Goal: Transaction & Acquisition: Purchase product/service

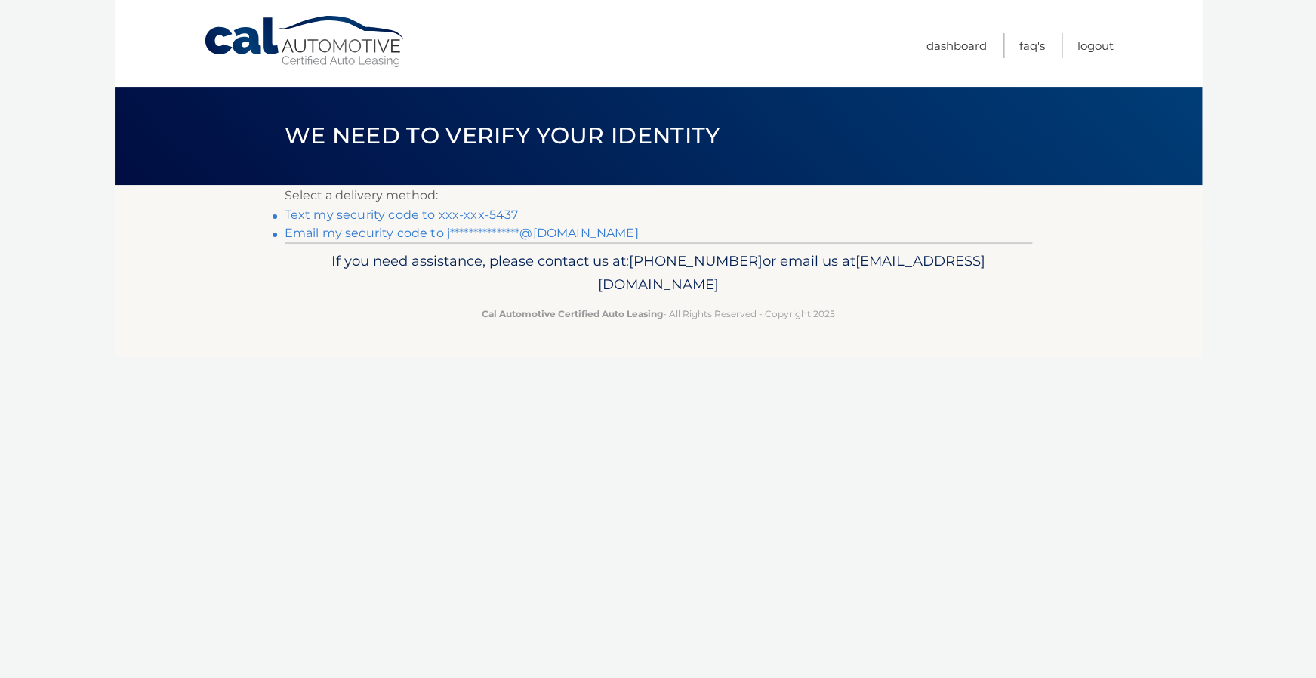
click at [388, 216] on link "Text my security code to xxx-xxx-5437" at bounding box center [402, 215] width 234 height 14
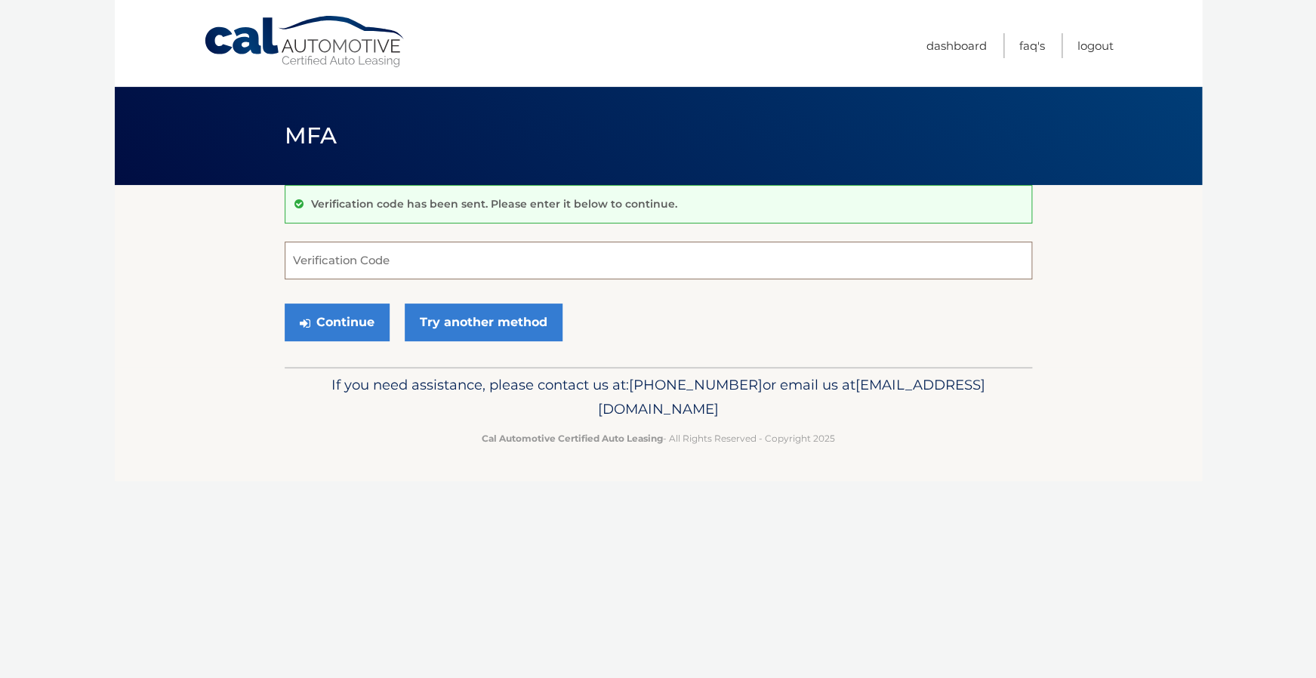
click at [380, 264] on input "Verification Code" at bounding box center [659, 261] width 748 height 38
type input "659601"
click at [357, 331] on button "Continue" at bounding box center [337, 323] width 105 height 38
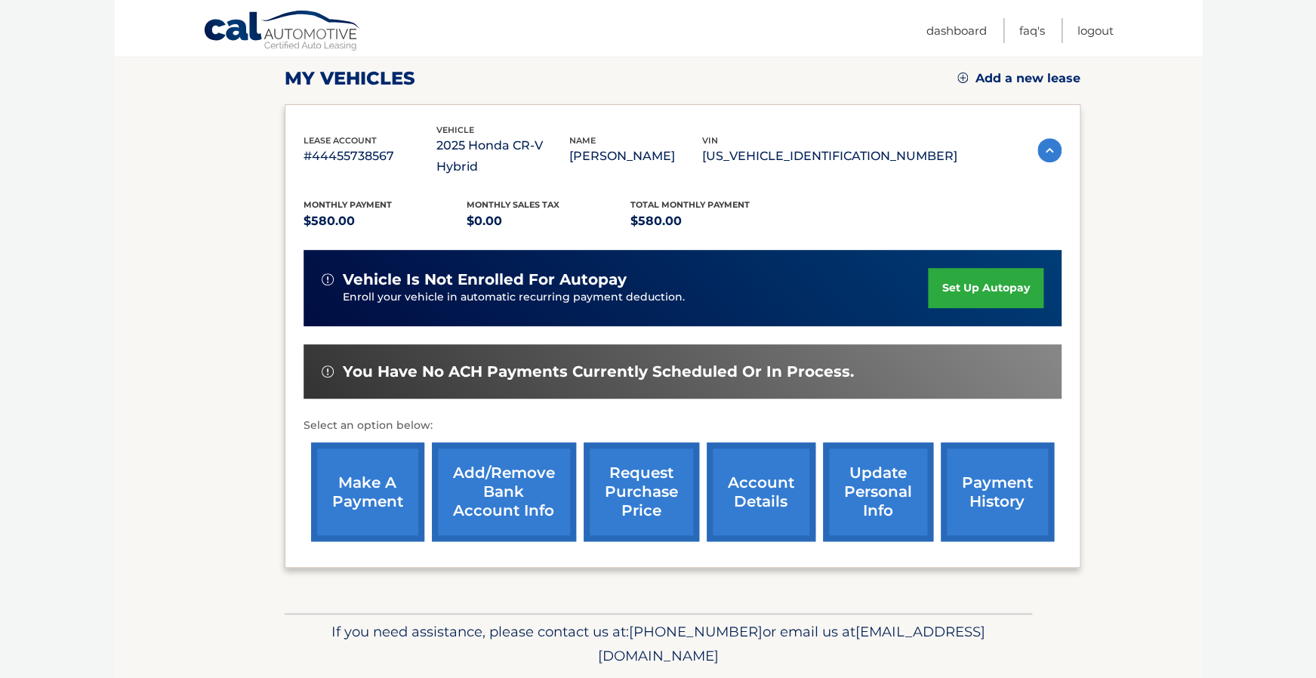
scroll to position [211, 0]
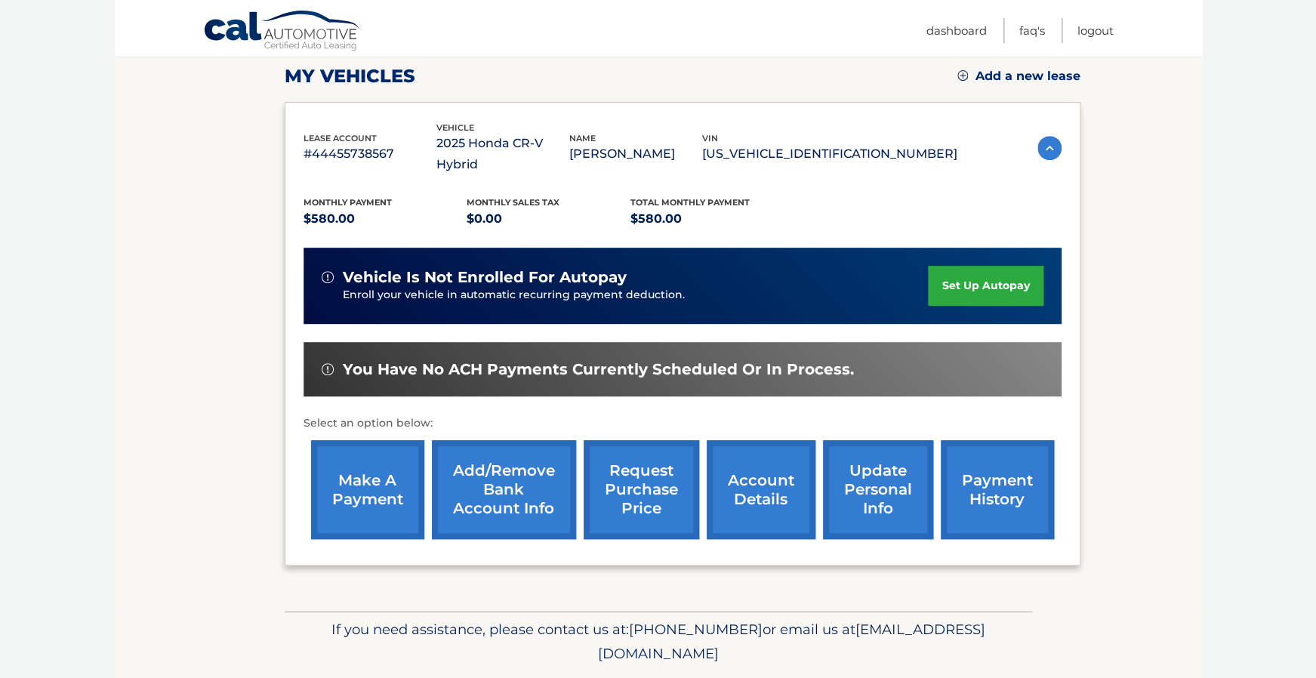
click at [395, 476] on link "make a payment" at bounding box center [367, 489] width 113 height 99
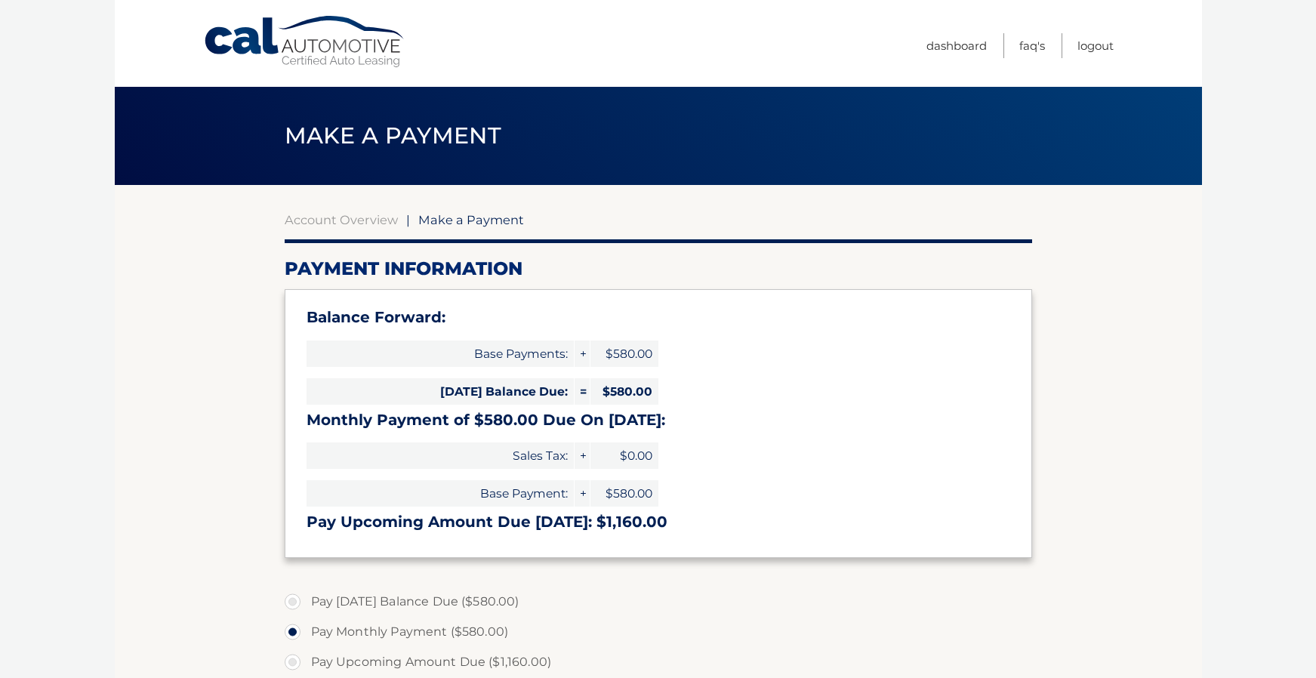
select select "M2EwMDE3ZTctZDBlNS00Y2VkLWE3N2UtMmM0NjNlOThkNDQ2"
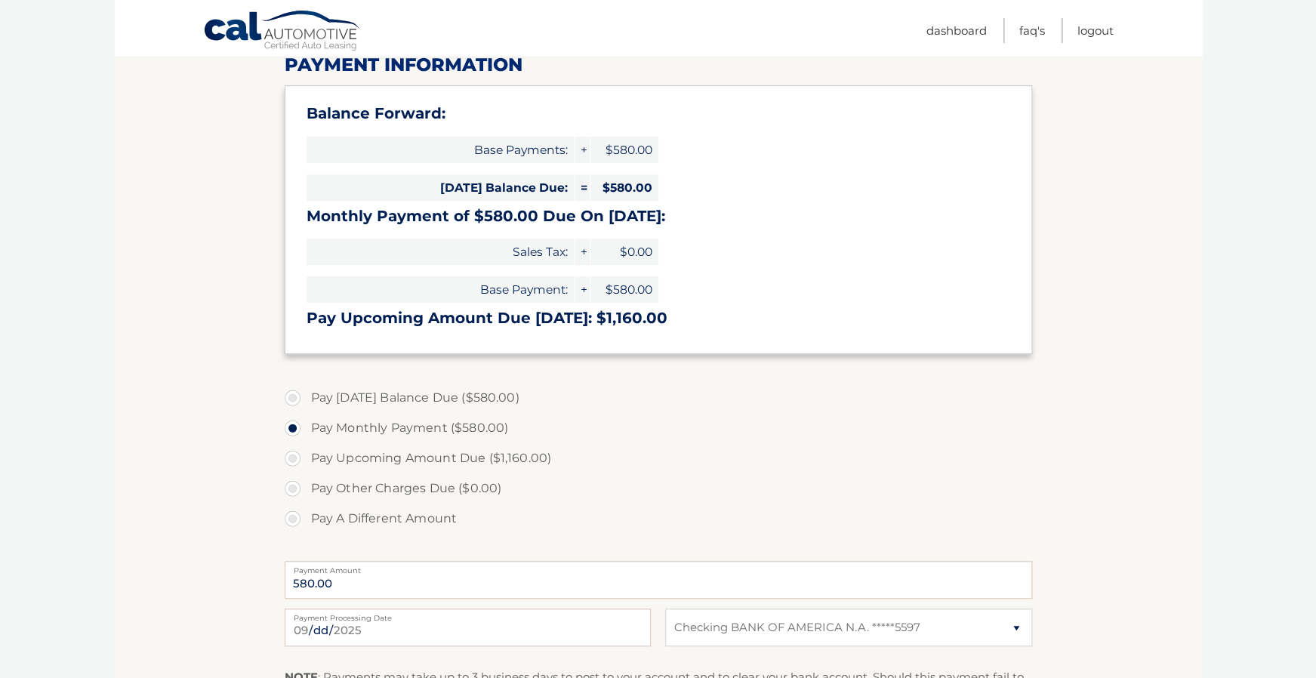
scroll to position [209, 0]
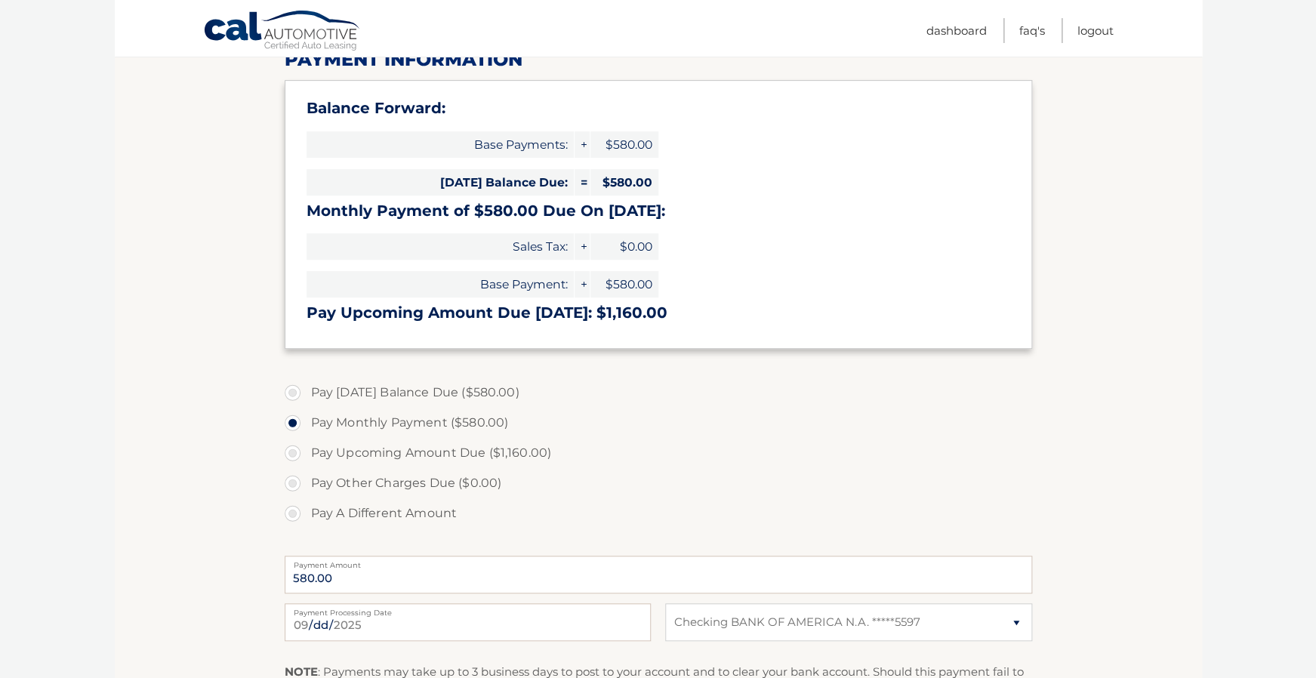
click at [292, 395] on label "Pay [DATE] Balance Due ($580.00)" at bounding box center [659, 393] width 748 height 30
click at [292, 395] on input "Pay [DATE] Balance Due ($580.00)" at bounding box center [298, 390] width 15 height 24
radio input "true"
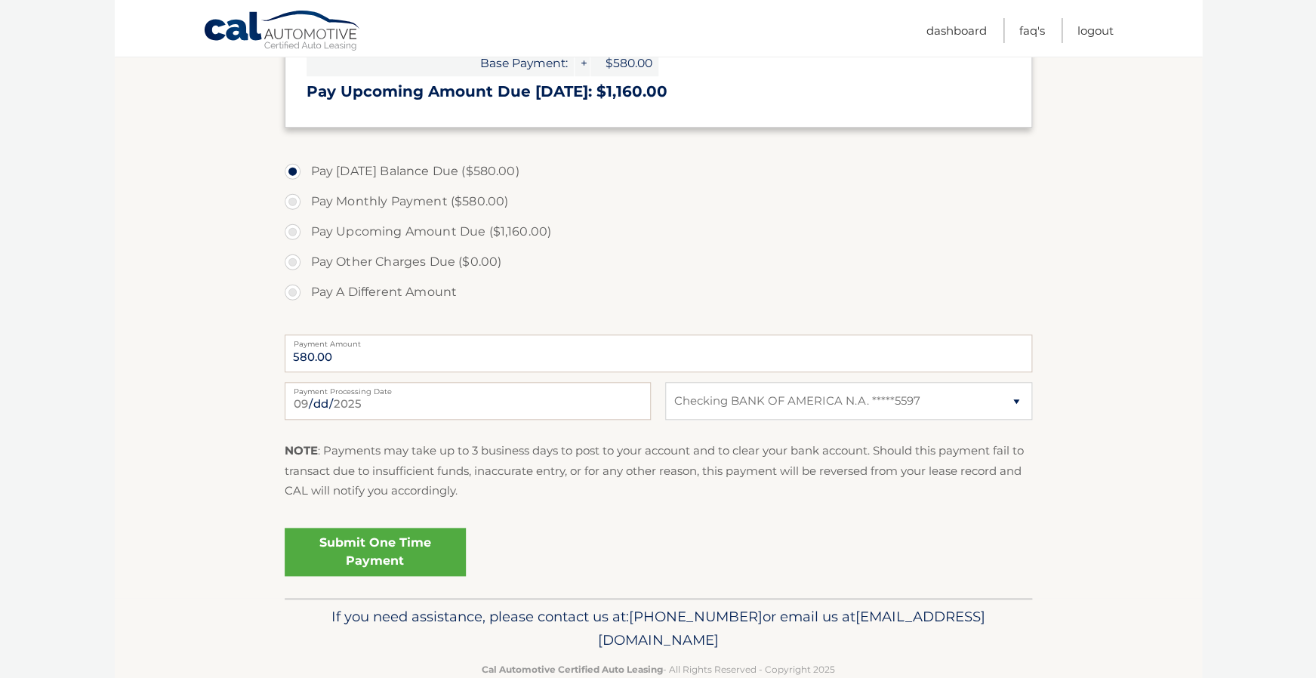
scroll to position [465, 0]
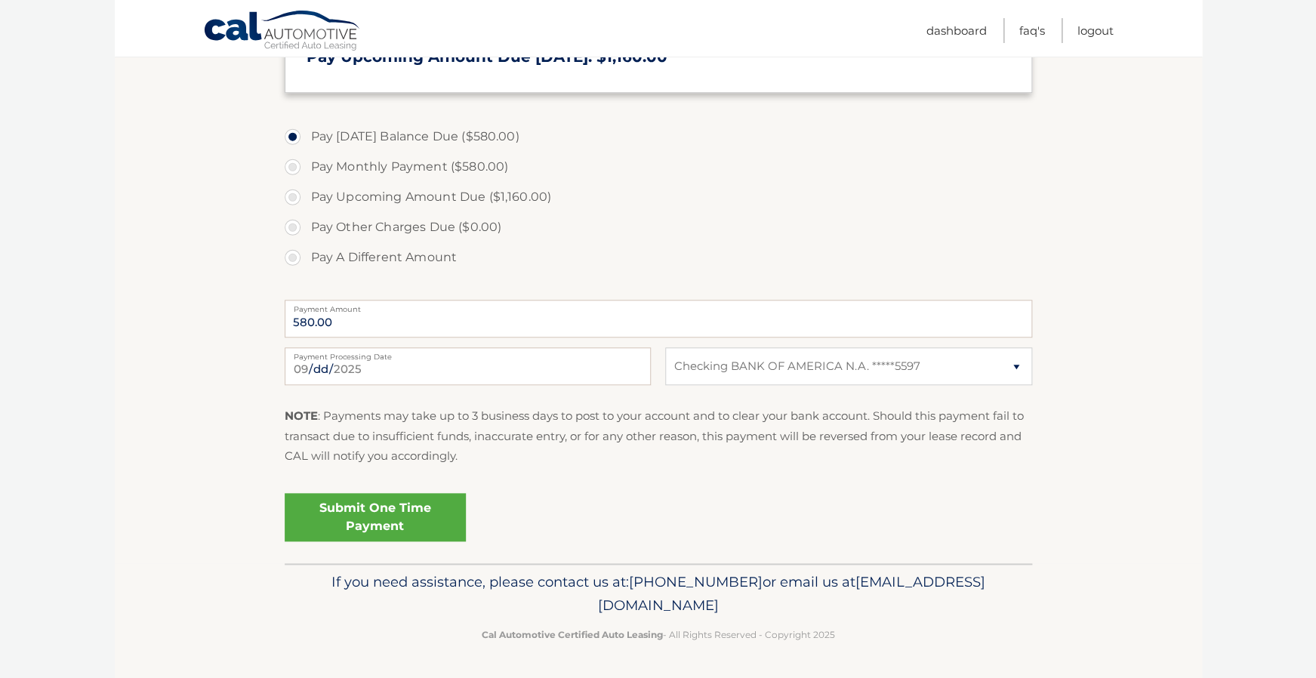
click at [400, 505] on link "Submit One Time Payment" at bounding box center [375, 517] width 181 height 48
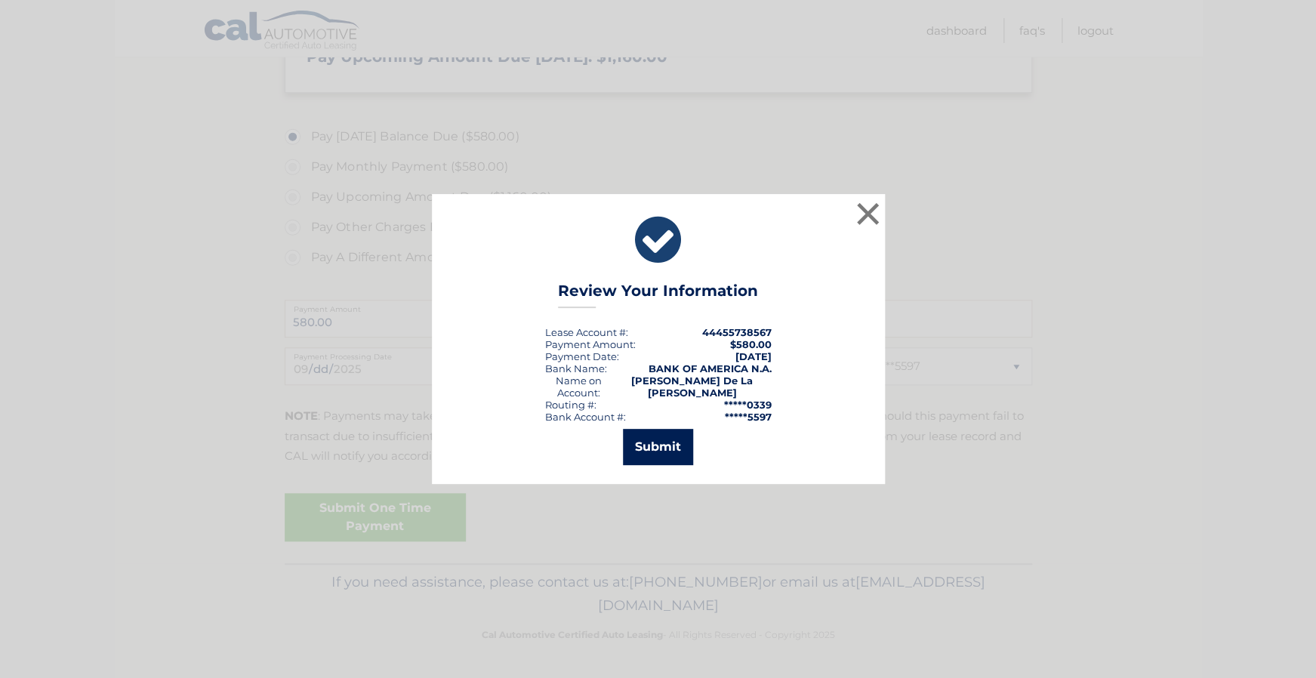
click at [646, 434] on button "Submit" at bounding box center [658, 447] width 70 height 36
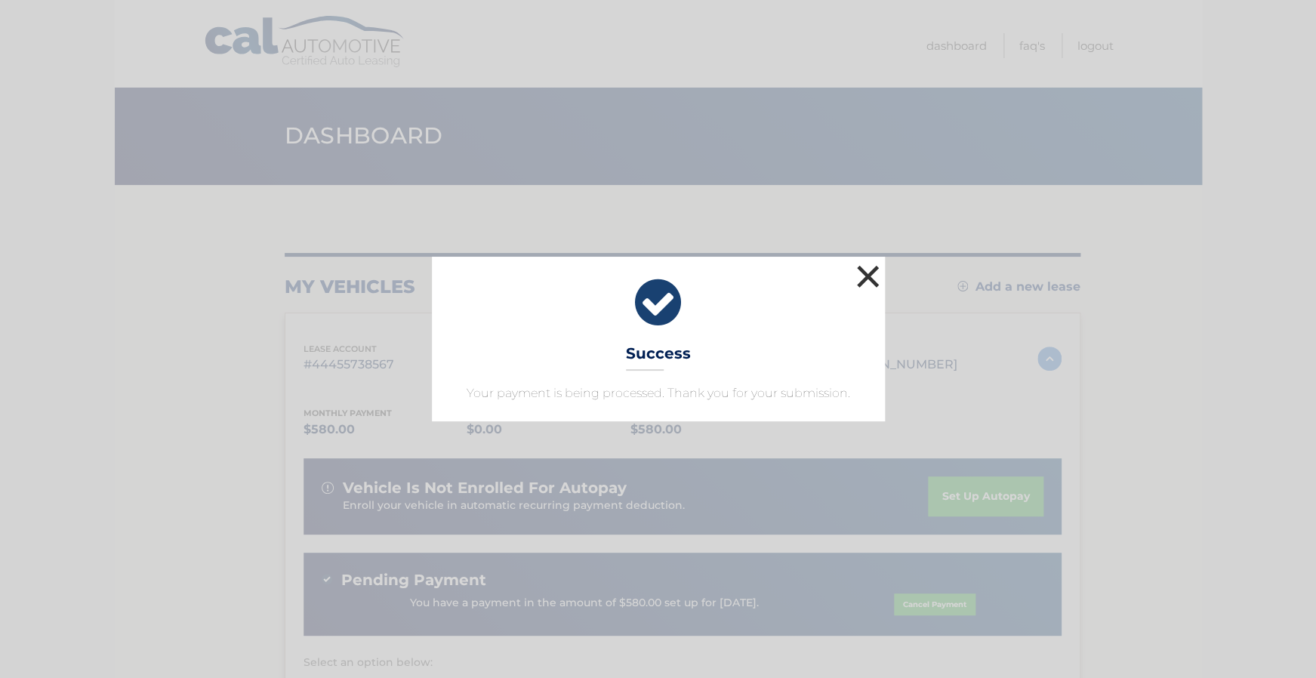
click at [872, 277] on button "×" at bounding box center [868, 276] width 30 height 30
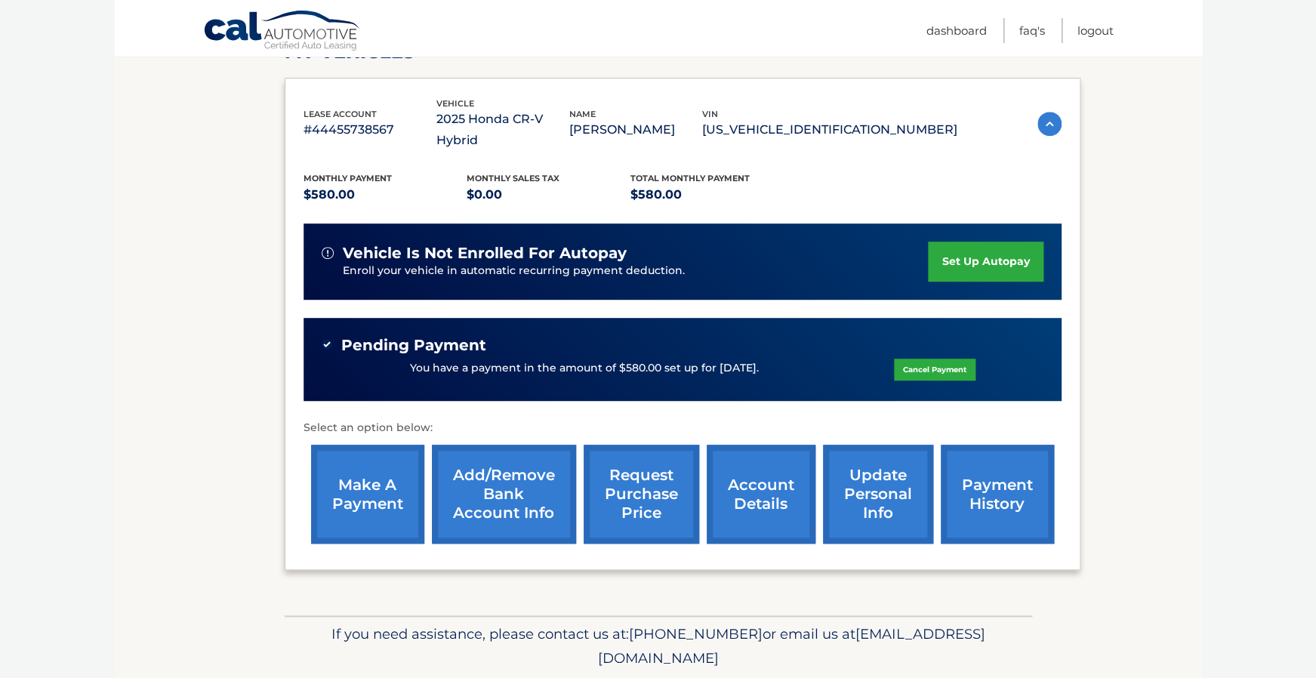
scroll to position [239, 0]
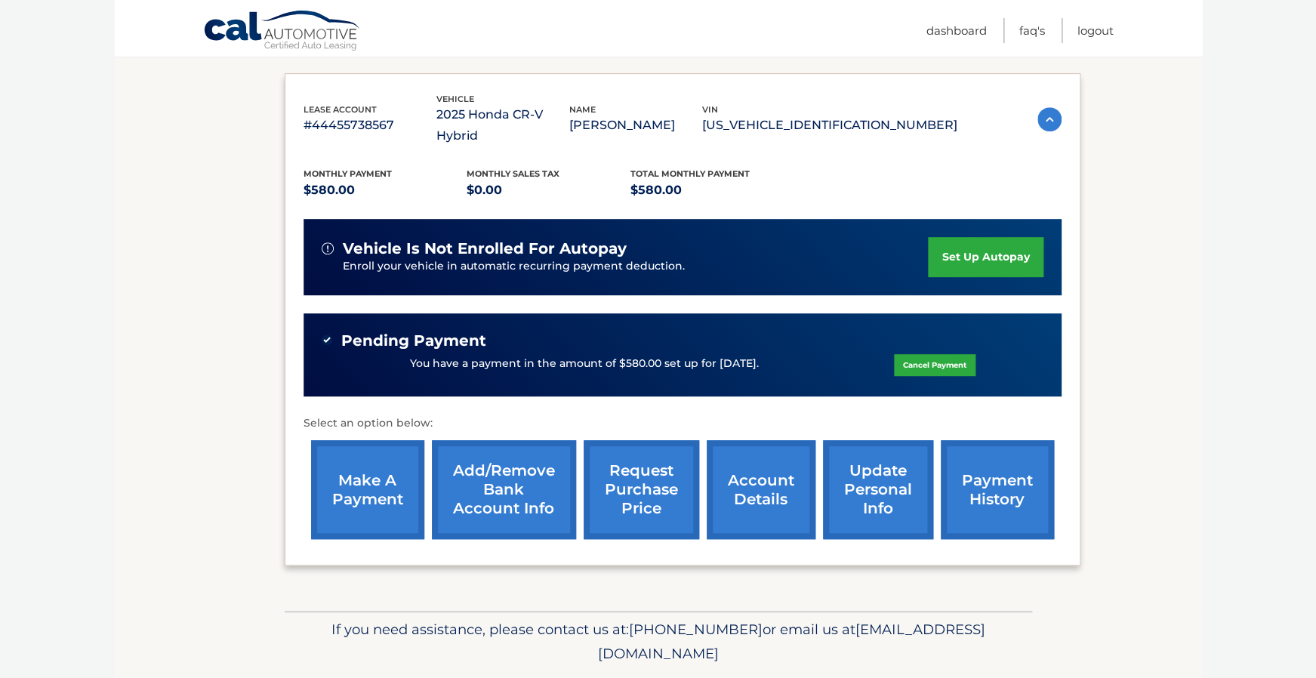
click at [379, 474] on link "make a payment" at bounding box center [367, 489] width 113 height 99
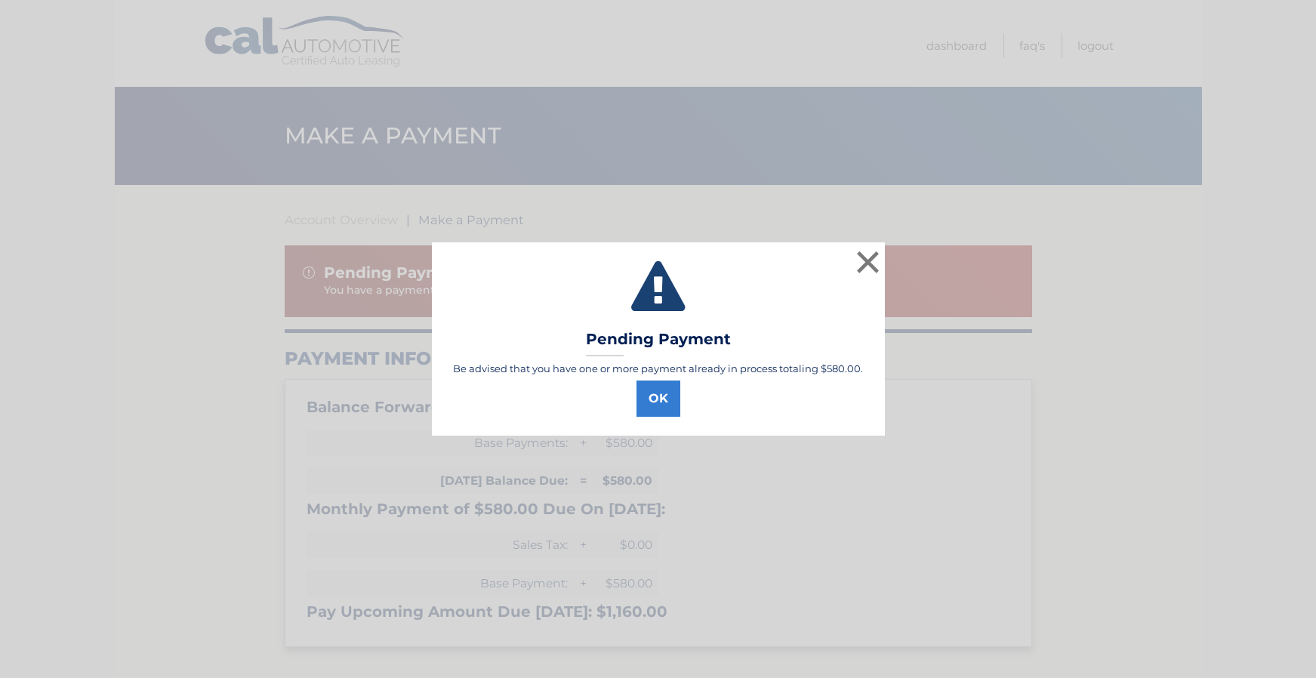
select select "M2EwMDE3ZTctZDBlNS00Y2VkLWE3N2UtMmM0NjNlOThkNDQ2"
click at [875, 253] on button "×" at bounding box center [868, 262] width 30 height 30
